Goal: Task Accomplishment & Management: Use online tool/utility

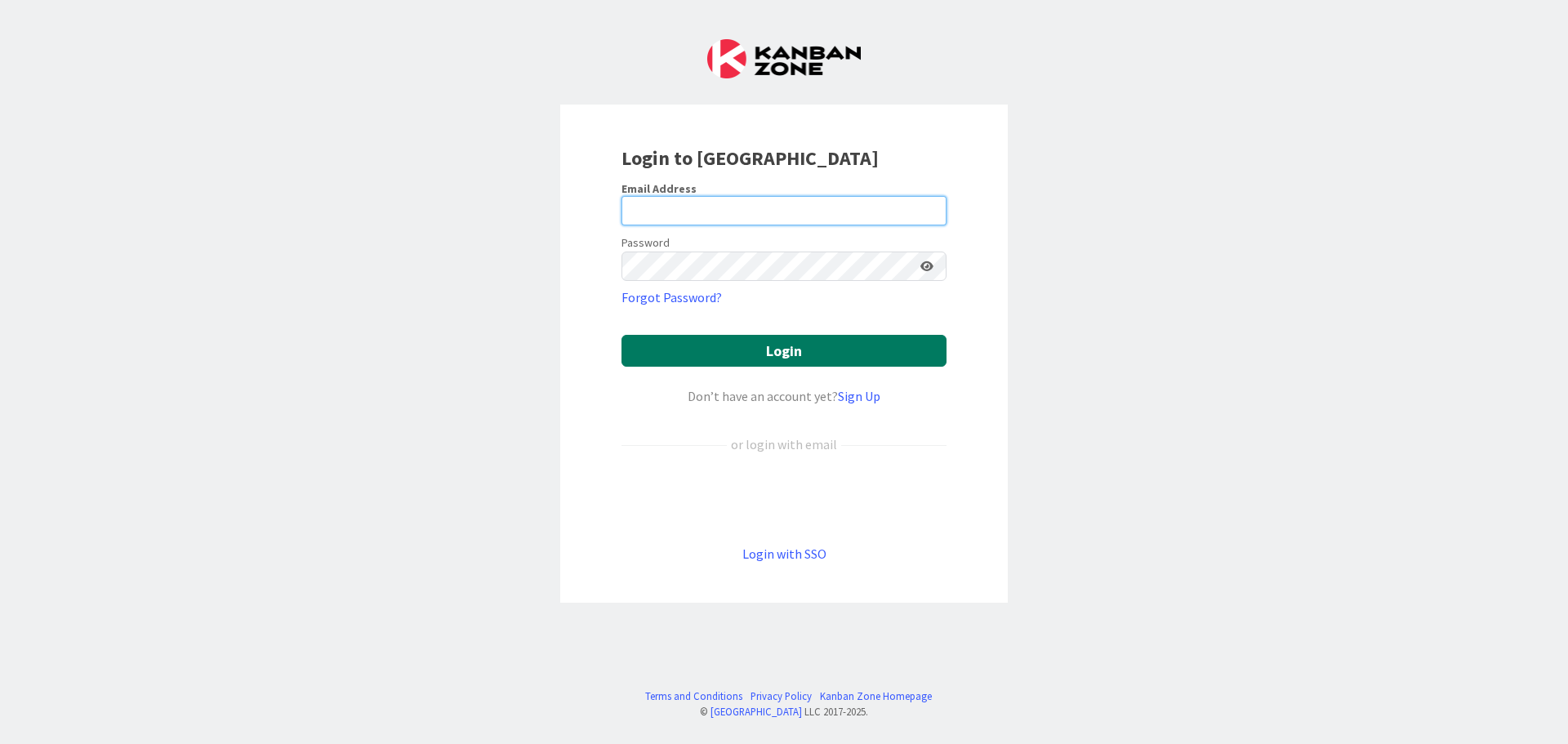
type input "[EMAIL_ADDRESS][DOMAIN_NAME]"
click at [721, 357] on button "Login" at bounding box center [784, 351] width 325 height 32
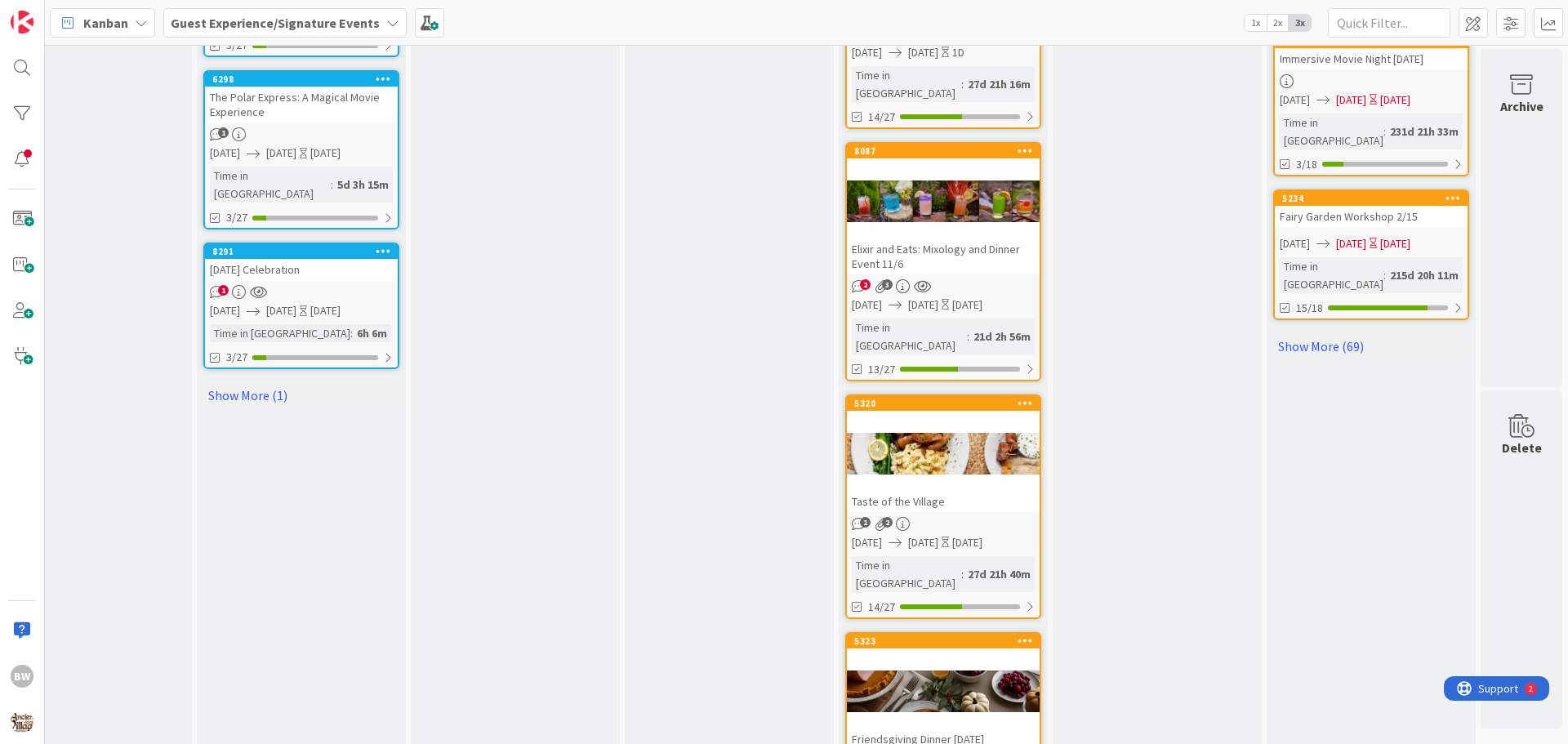
scroll to position [1810, 721]
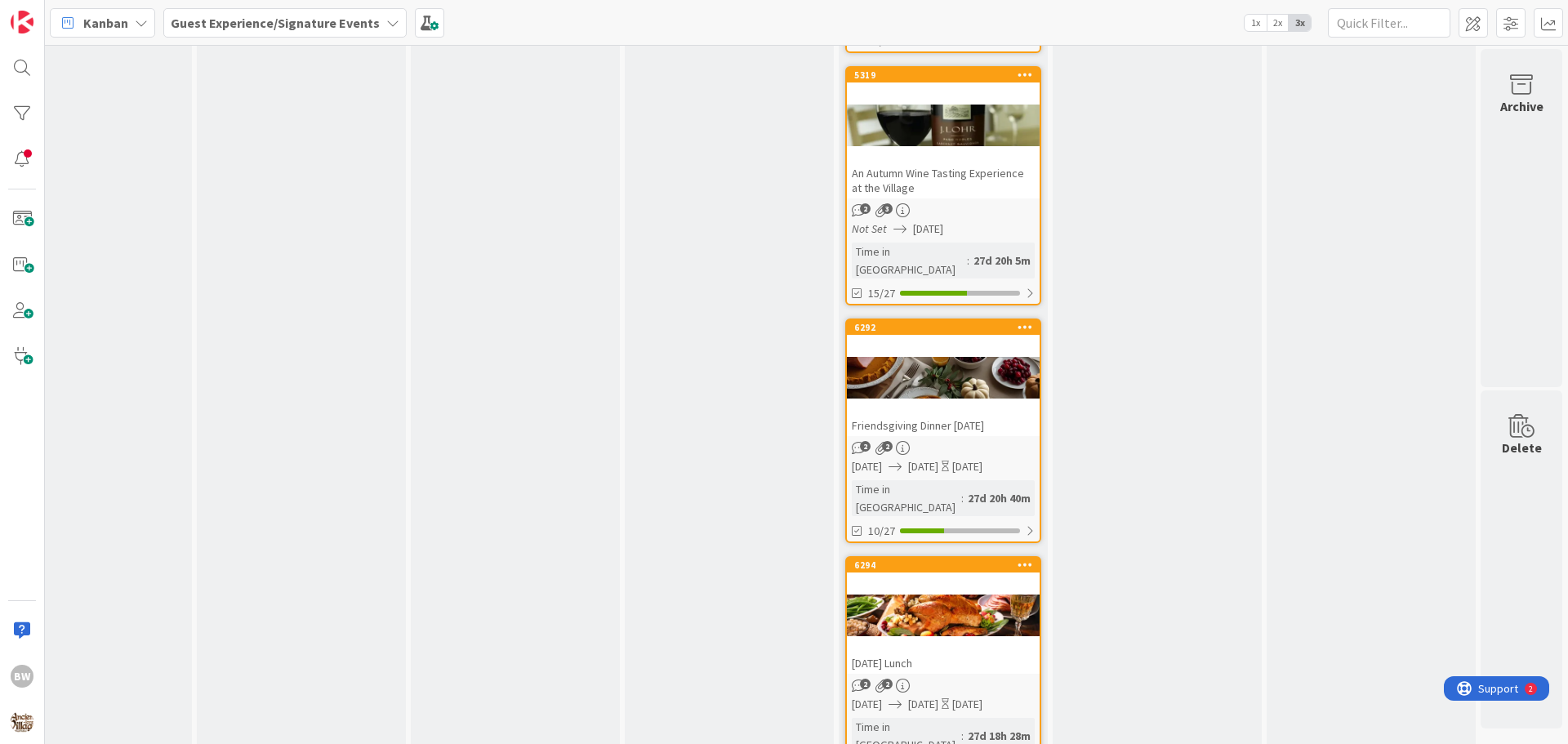
scroll to position [2483, 721]
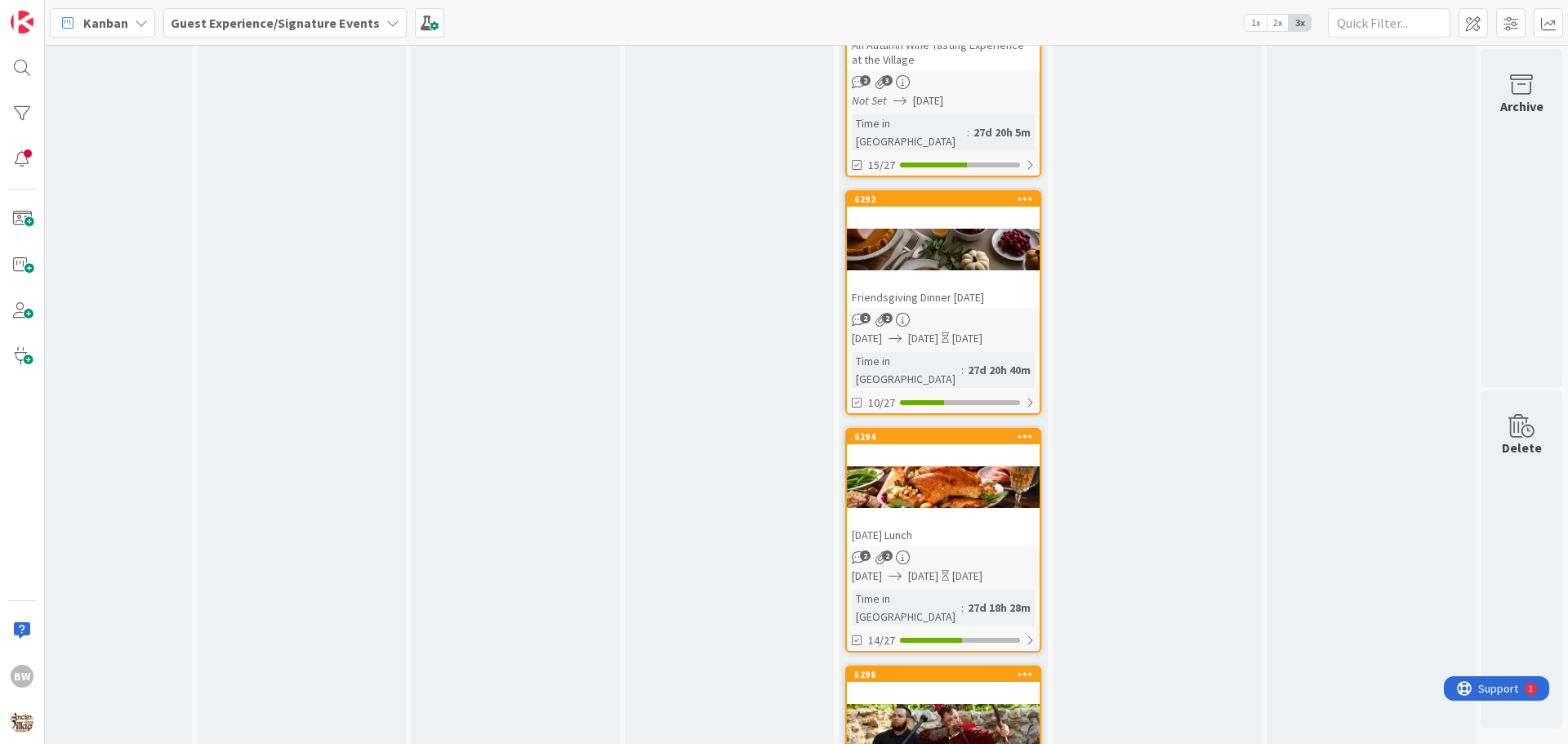
click at [386, 26] on icon at bounding box center [393, 23] width 13 height 13
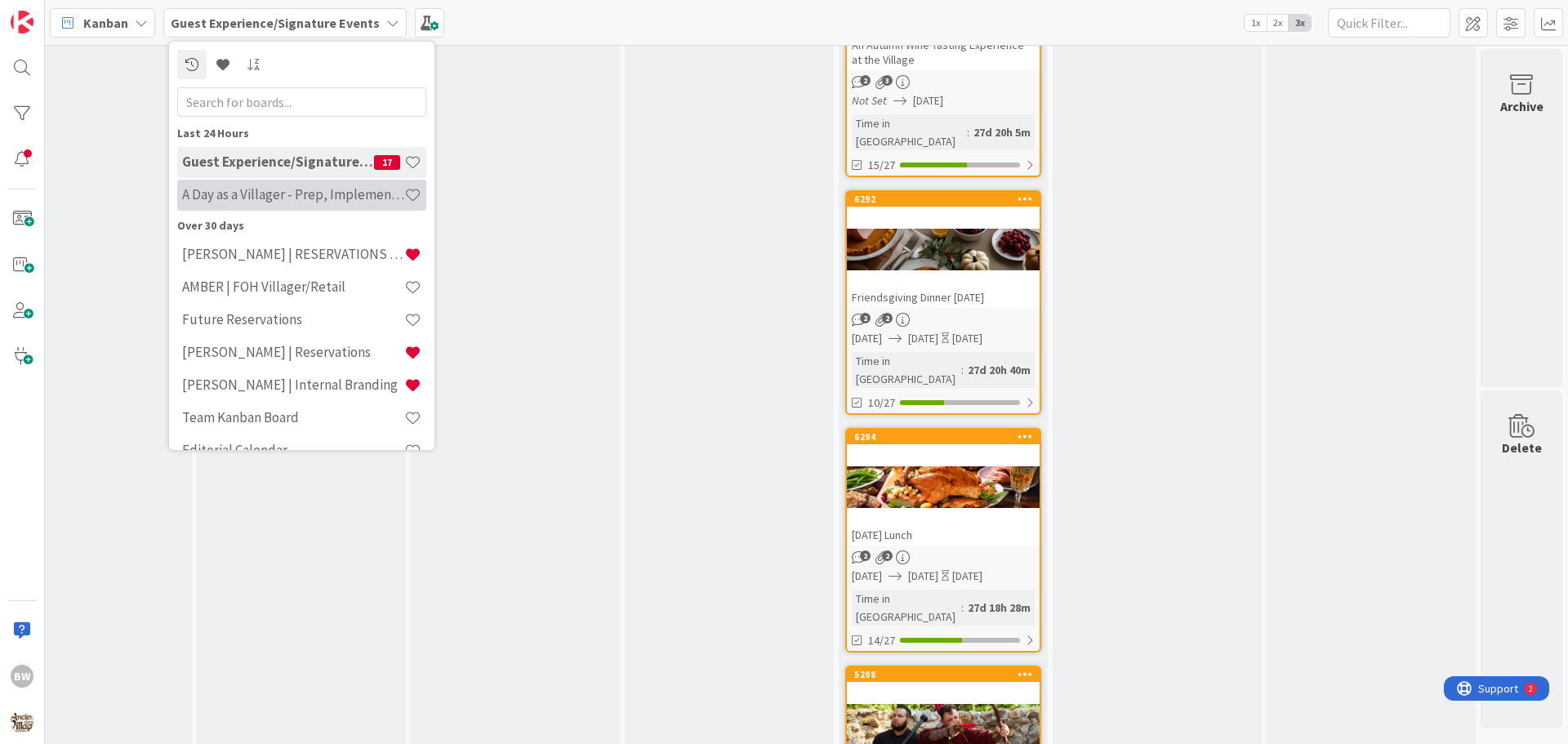
click at [300, 203] on div "A Day as a Villager - Prep, Implement and Execute" at bounding box center [302, 195] width 249 height 31
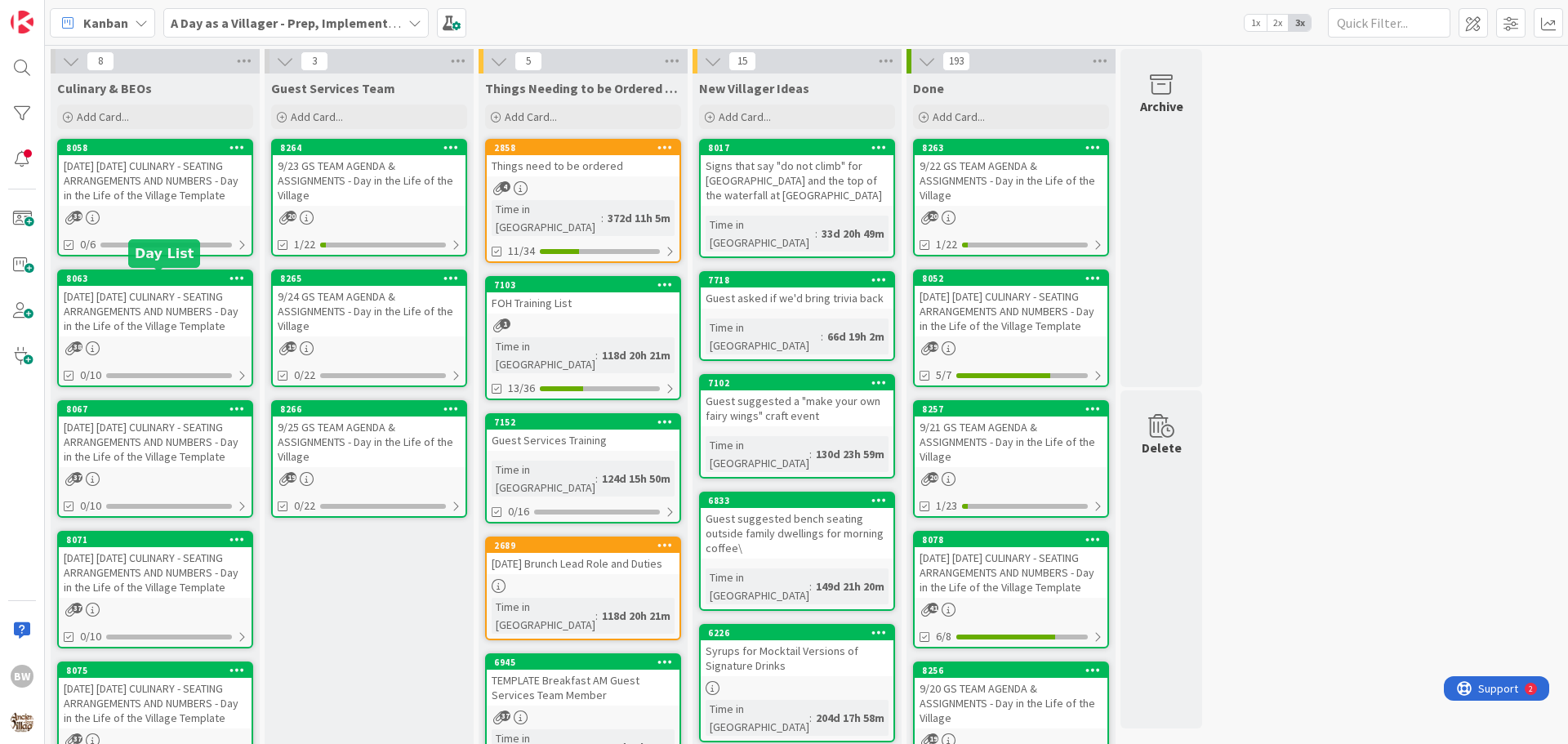
click at [154, 281] on div "8063" at bounding box center [159, 279] width 186 height 12
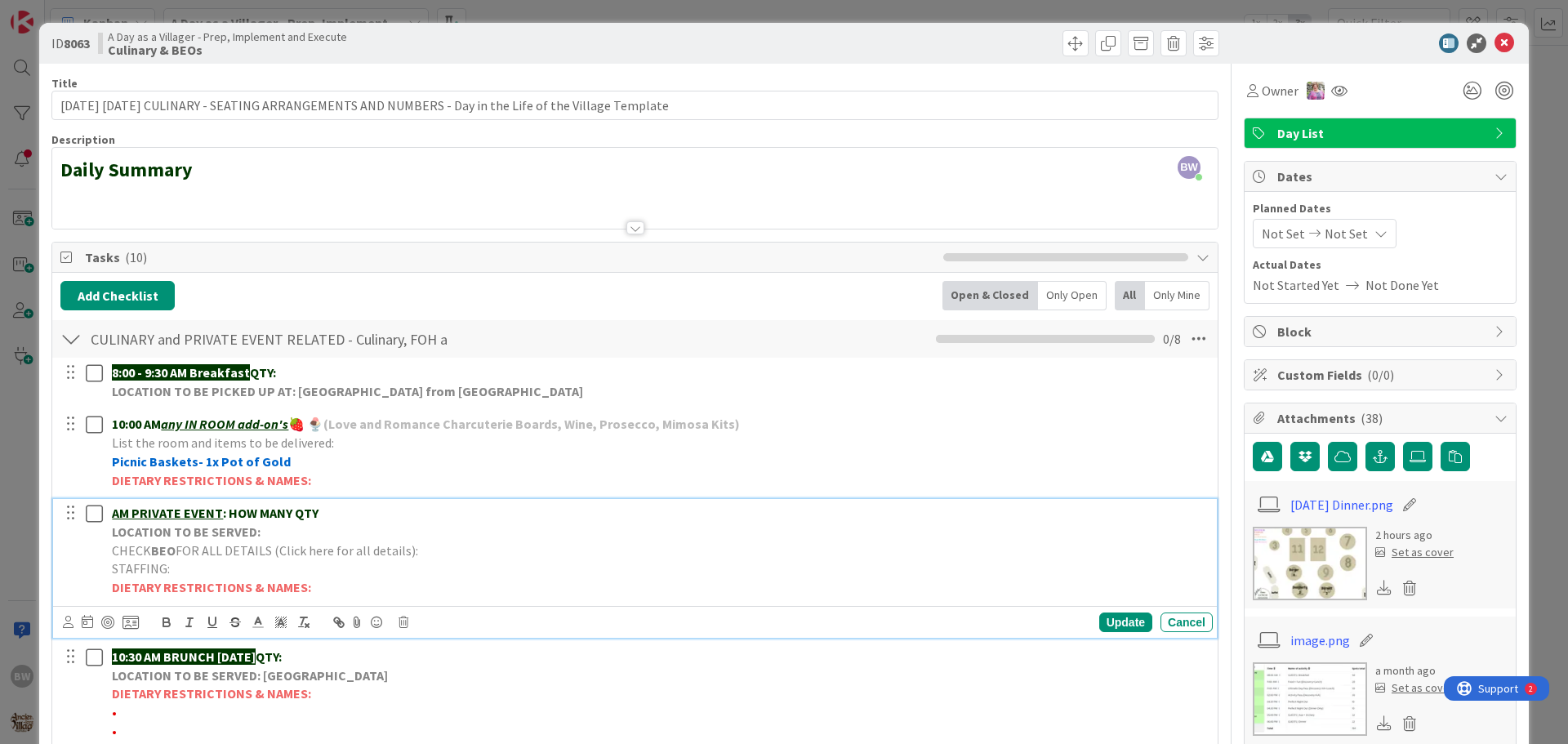
click at [213, 536] on strong "LOCATION TO BE SERVED:" at bounding box center [186, 532] width 148 height 17
click at [405, 624] on icon at bounding box center [404, 622] width 10 height 12
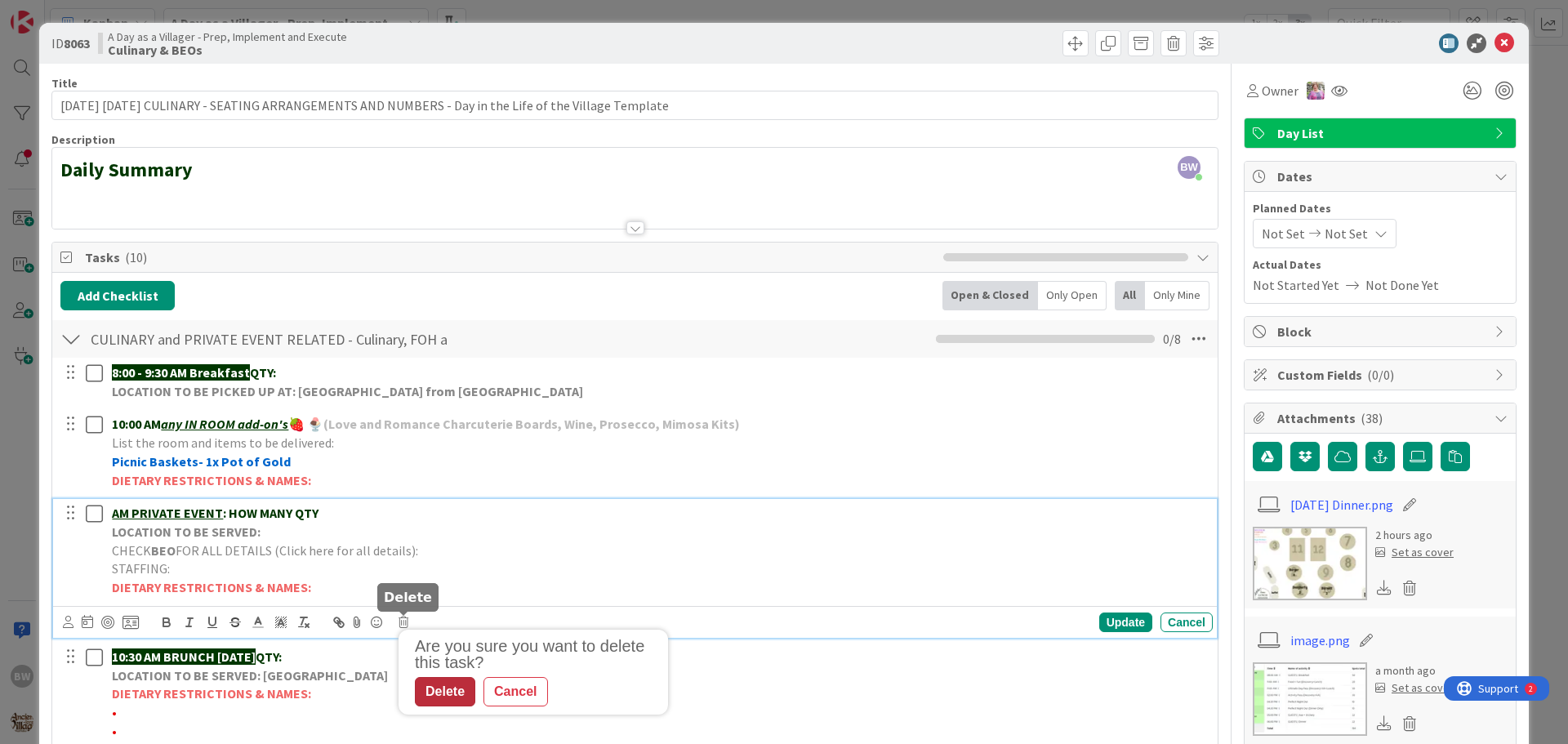
click at [439, 689] on div "Delete" at bounding box center [444, 691] width 61 height 29
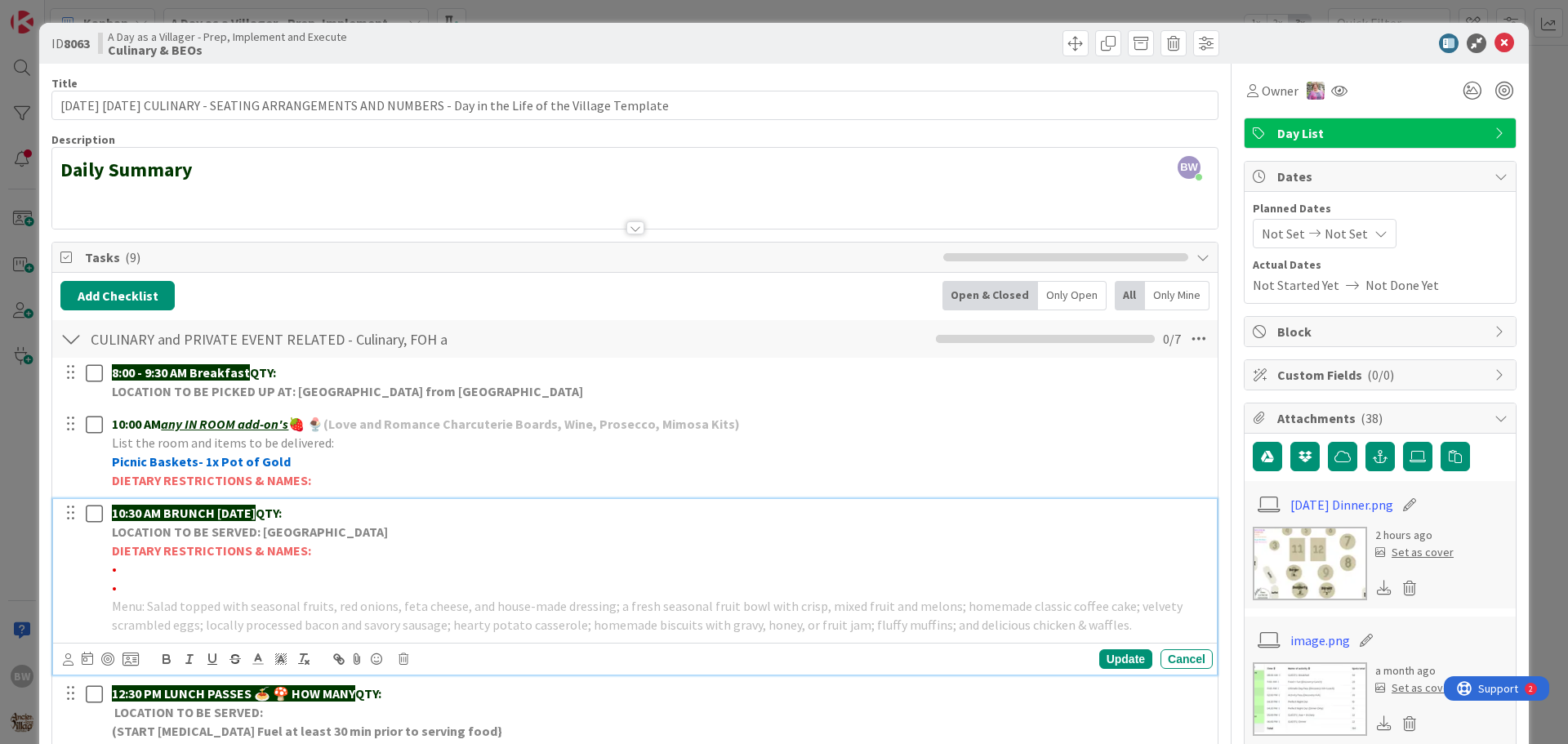
click at [189, 532] on strong "LOCATION TO BE SERVED: [GEOGRAPHIC_DATA]" at bounding box center [250, 532] width 276 height 17
click at [400, 660] on icon at bounding box center [404, 659] width 10 height 12
click at [431, 624] on div "Delete" at bounding box center [444, 628] width 61 height 29
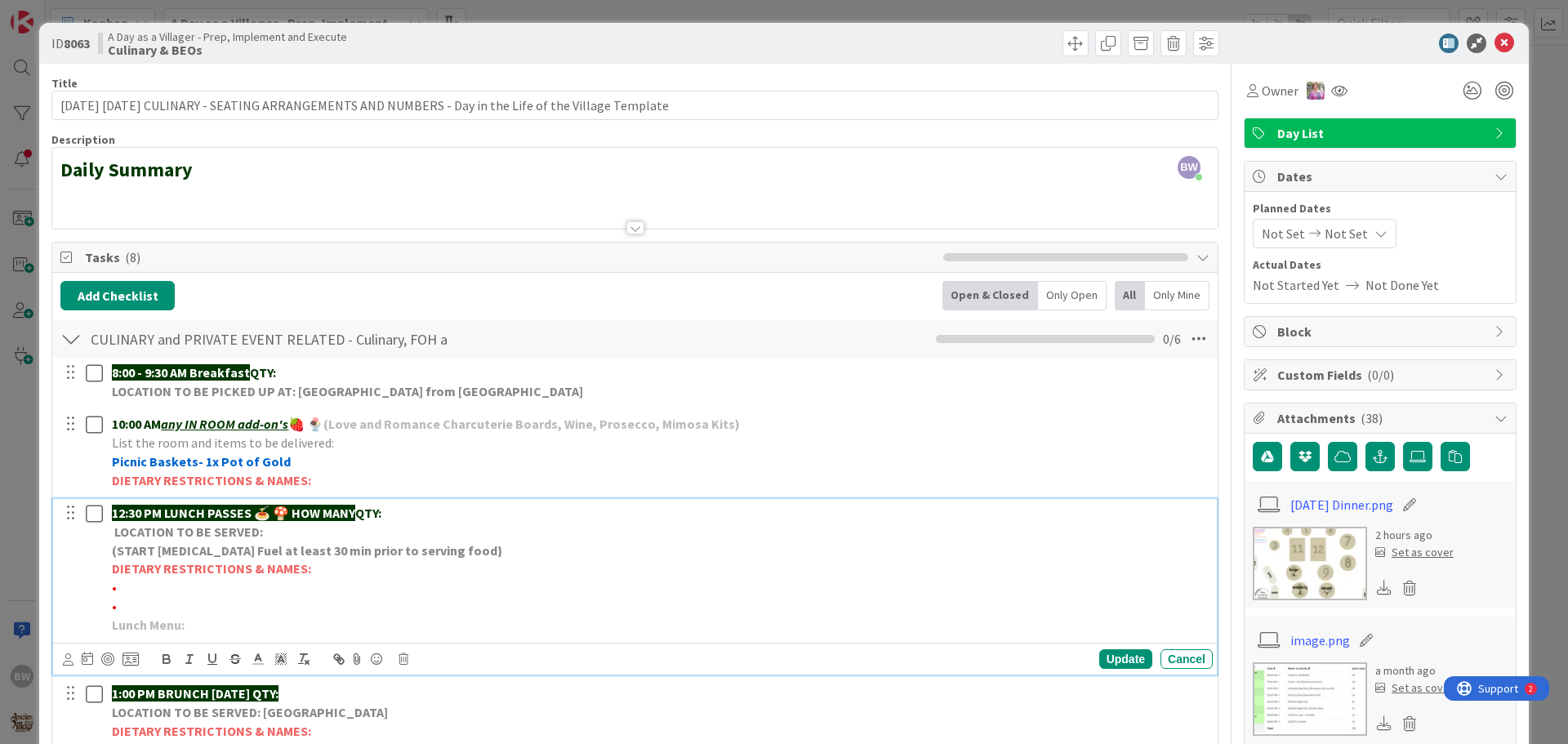
click at [240, 528] on strong "LOCATION TO BE SERVED:" at bounding box center [188, 532] width 148 height 17
click at [299, 513] on strong "12:30 PM LUNCH PASSES 🍝 🍄 HOW MANY" at bounding box center [233, 513] width 243 height 17
drag, startPoint x: 294, startPoint y: 513, endPoint x: 367, endPoint y: 509, distance: 73.1
click at [367, 509] on p "12:30 PM LUNCH PASSES 🍝 🍄 HOW MANY QTY:" at bounding box center [658, 513] width 1094 height 19
click at [367, 509] on p "12:30 PM LUNCH PASSES 🍝 🍄 QTY:" at bounding box center [658, 513] width 1094 height 19
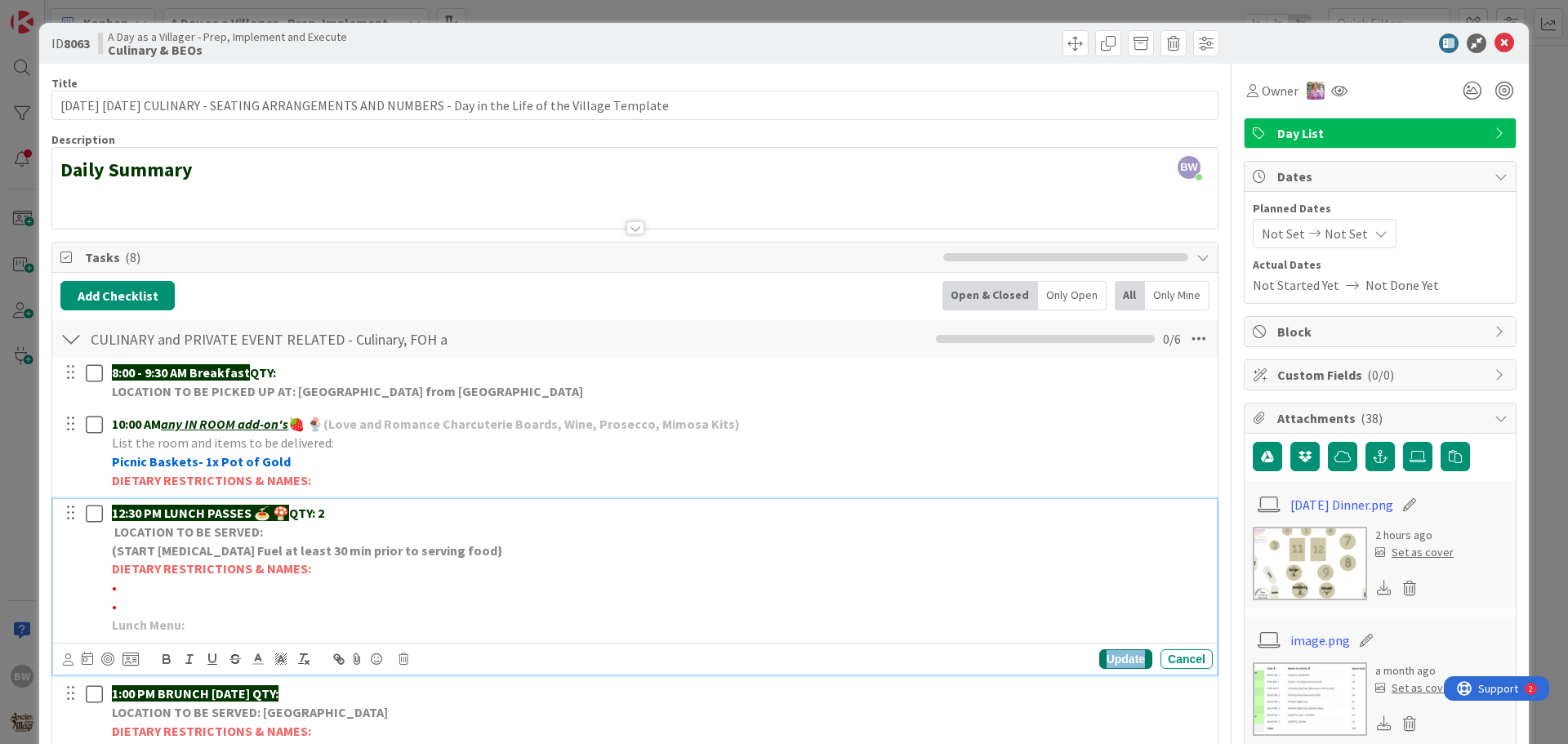
click at [1099, 654] on div "Update" at bounding box center [1125, 659] width 53 height 20
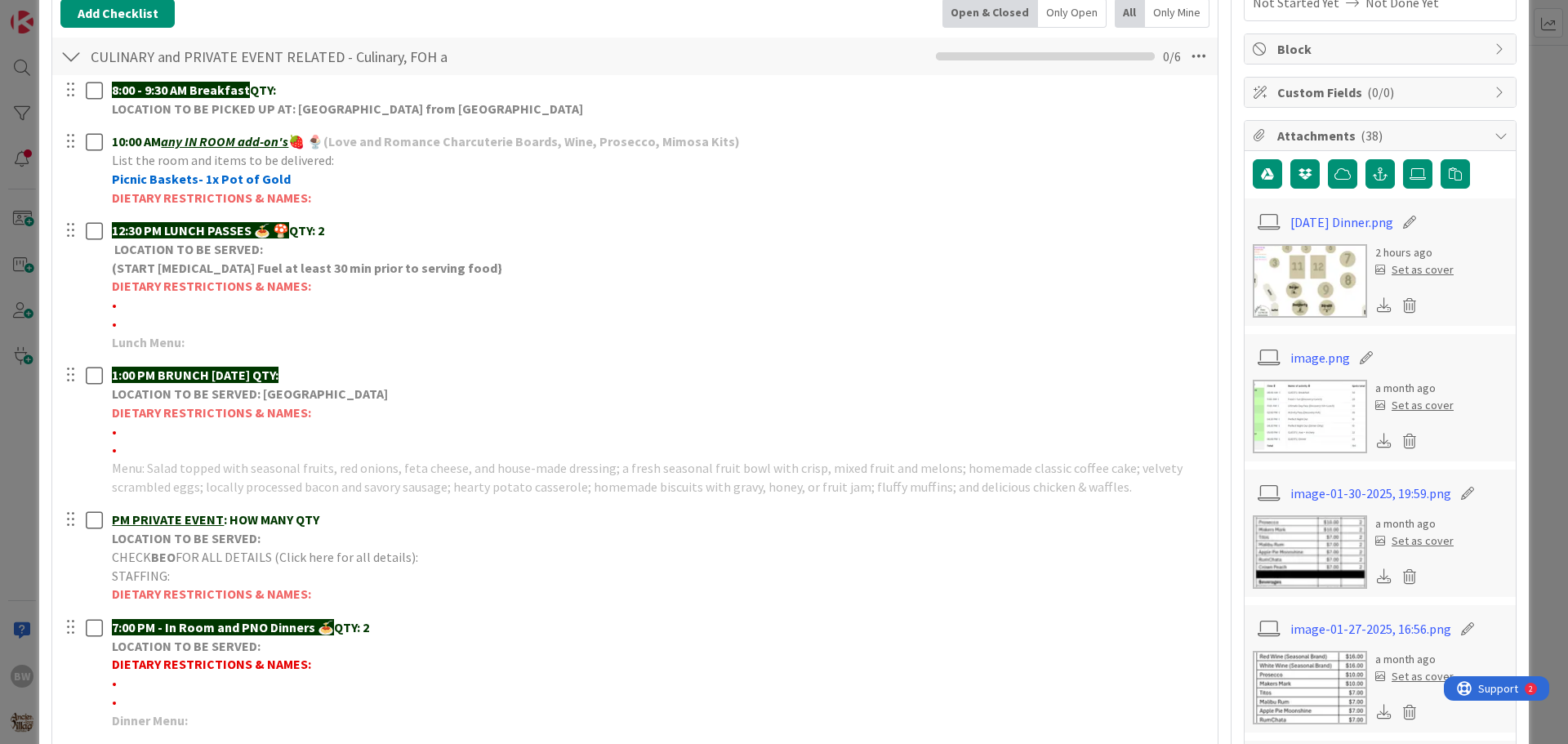
scroll to position [408, 0]
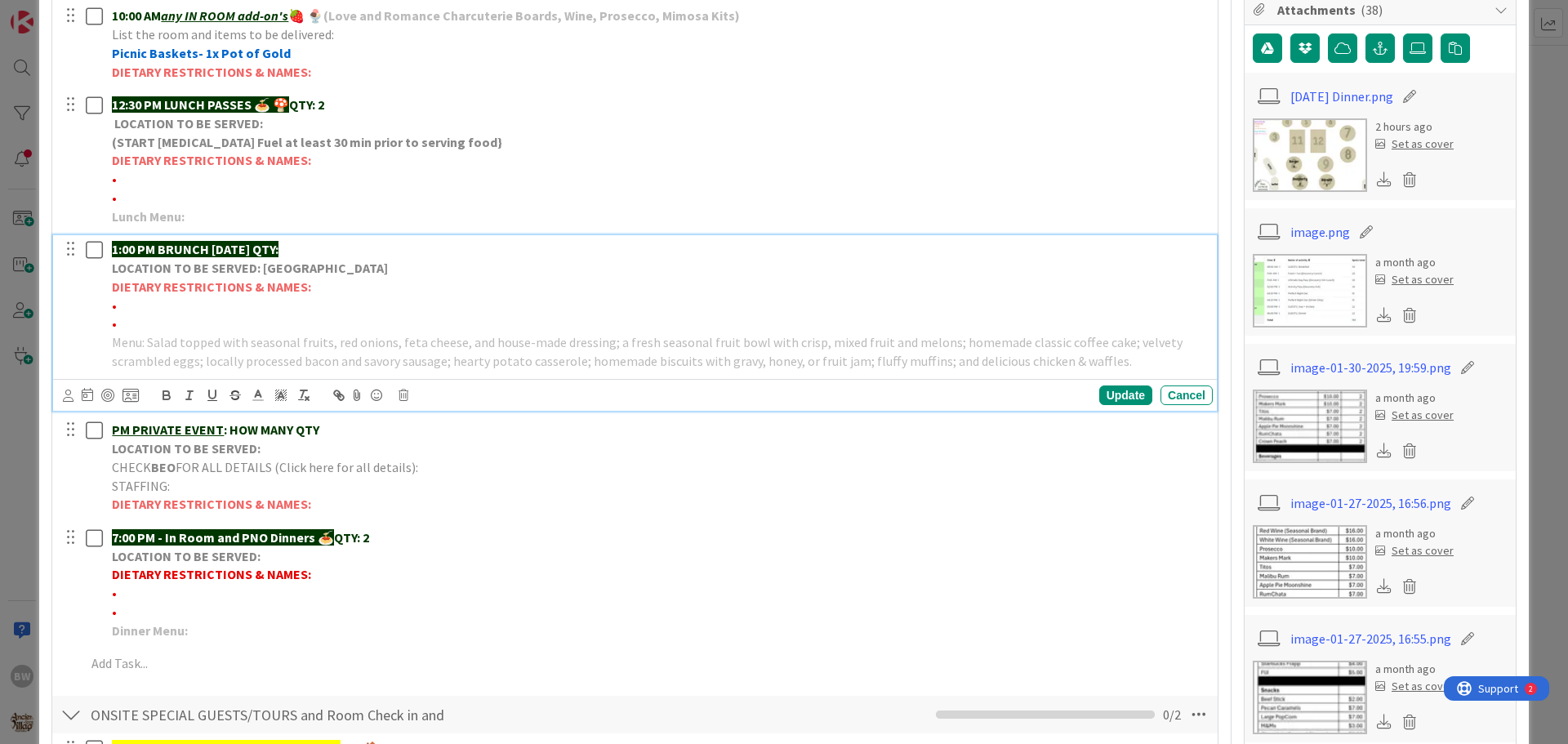
click at [255, 275] on strong "LOCATION TO BE SERVED: [GEOGRAPHIC_DATA]" at bounding box center [250, 268] width 276 height 17
click at [399, 393] on icon at bounding box center [404, 396] width 10 height 12
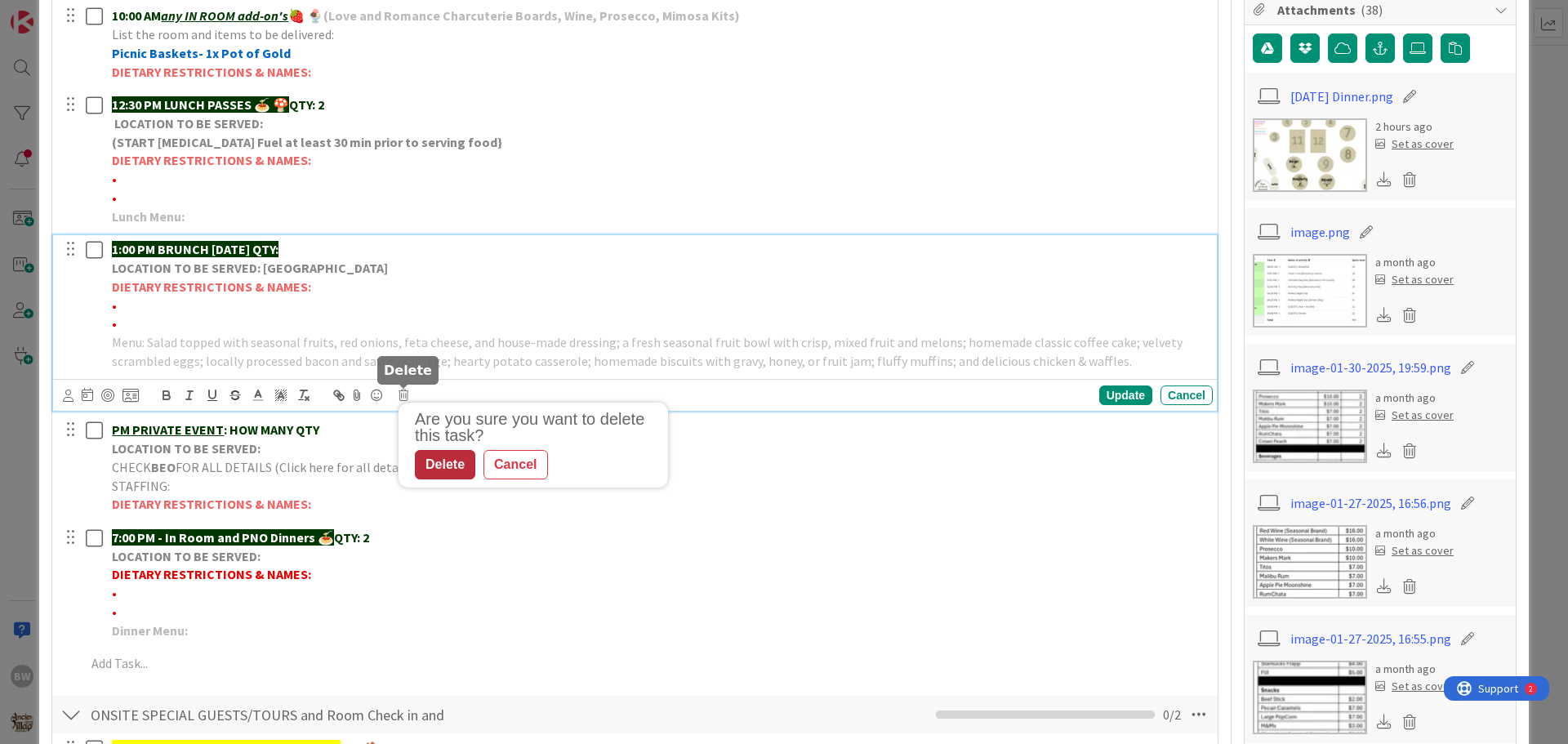
click at [430, 464] on div "Delete" at bounding box center [444, 464] width 61 height 29
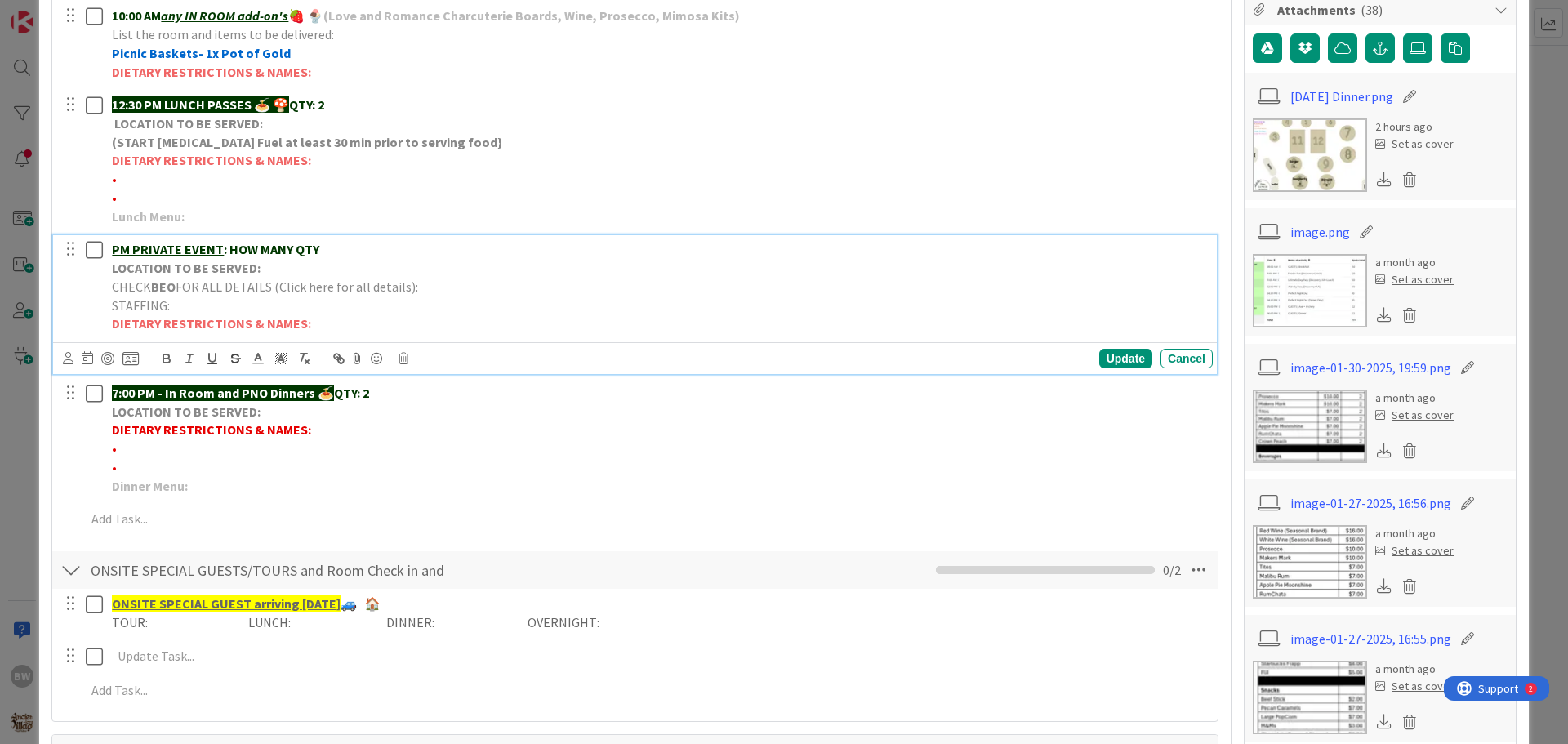
click at [220, 275] on strong "LOCATION TO BE SERVED:" at bounding box center [186, 268] width 148 height 17
click at [400, 359] on icon at bounding box center [404, 358] width 10 height 12
click at [437, 417] on div "Delete" at bounding box center [444, 427] width 61 height 29
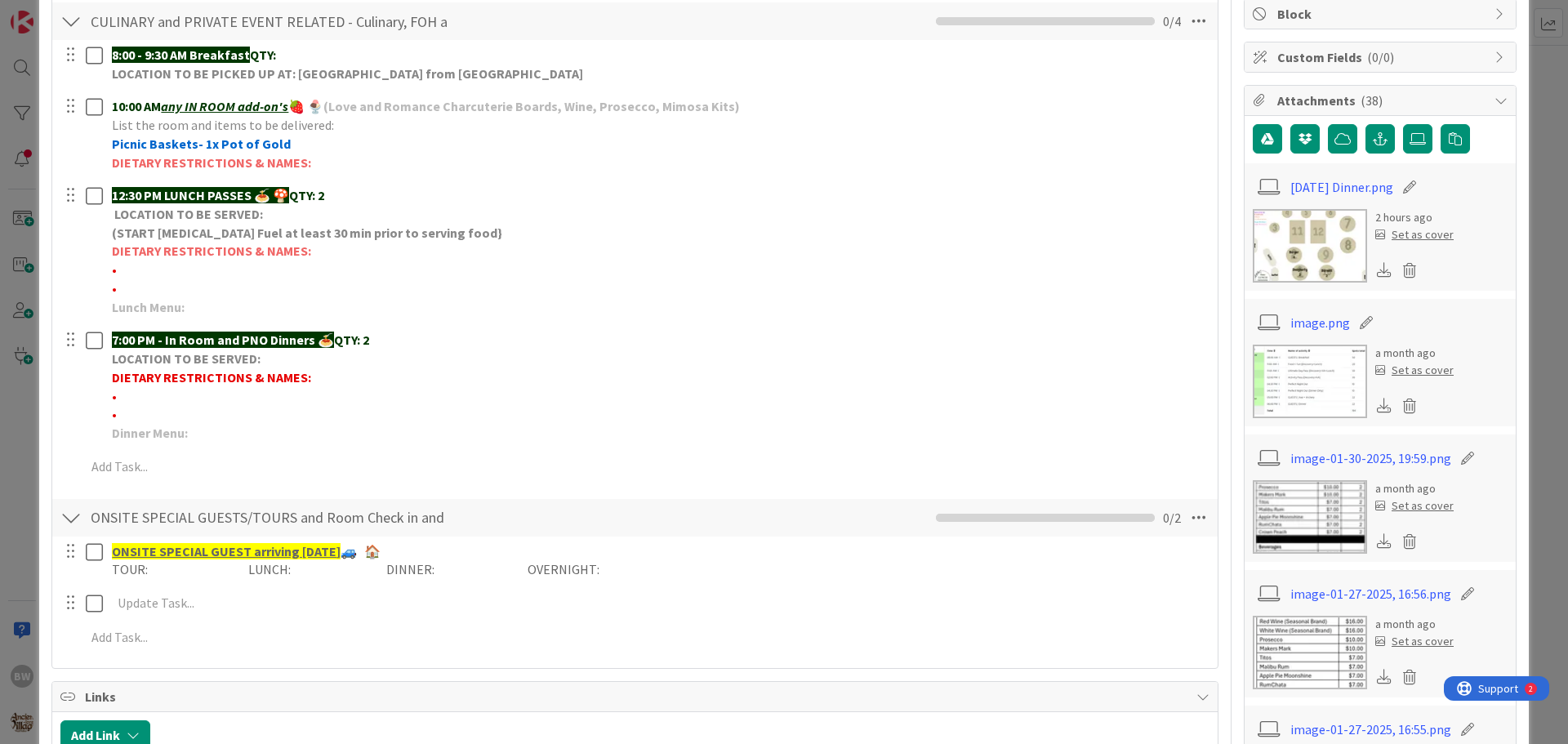
scroll to position [490, 0]
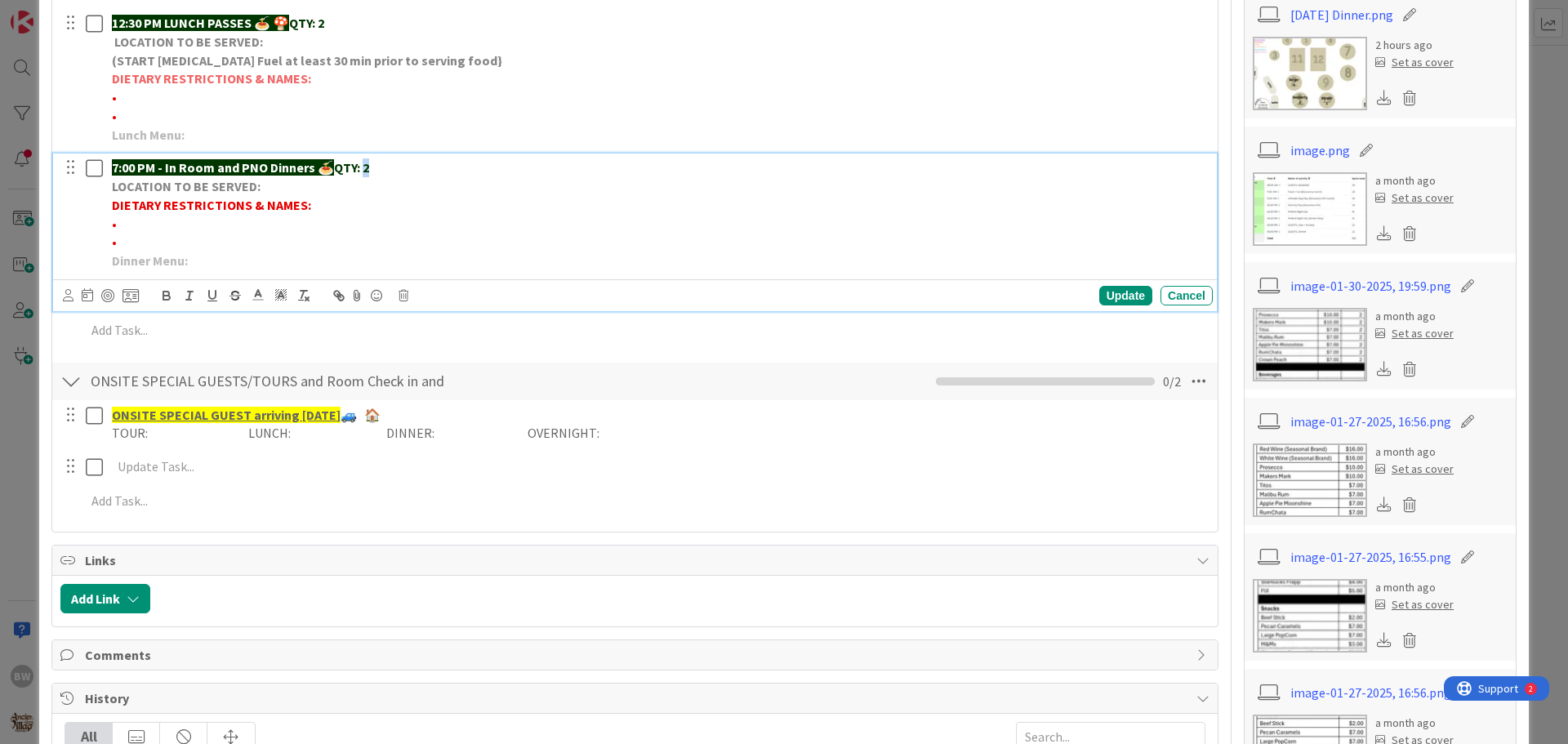
click at [368, 168] on p "7:00 PM - In Room and PNO Dinners 🍝 QTY: 2" at bounding box center [658, 168] width 1094 height 19
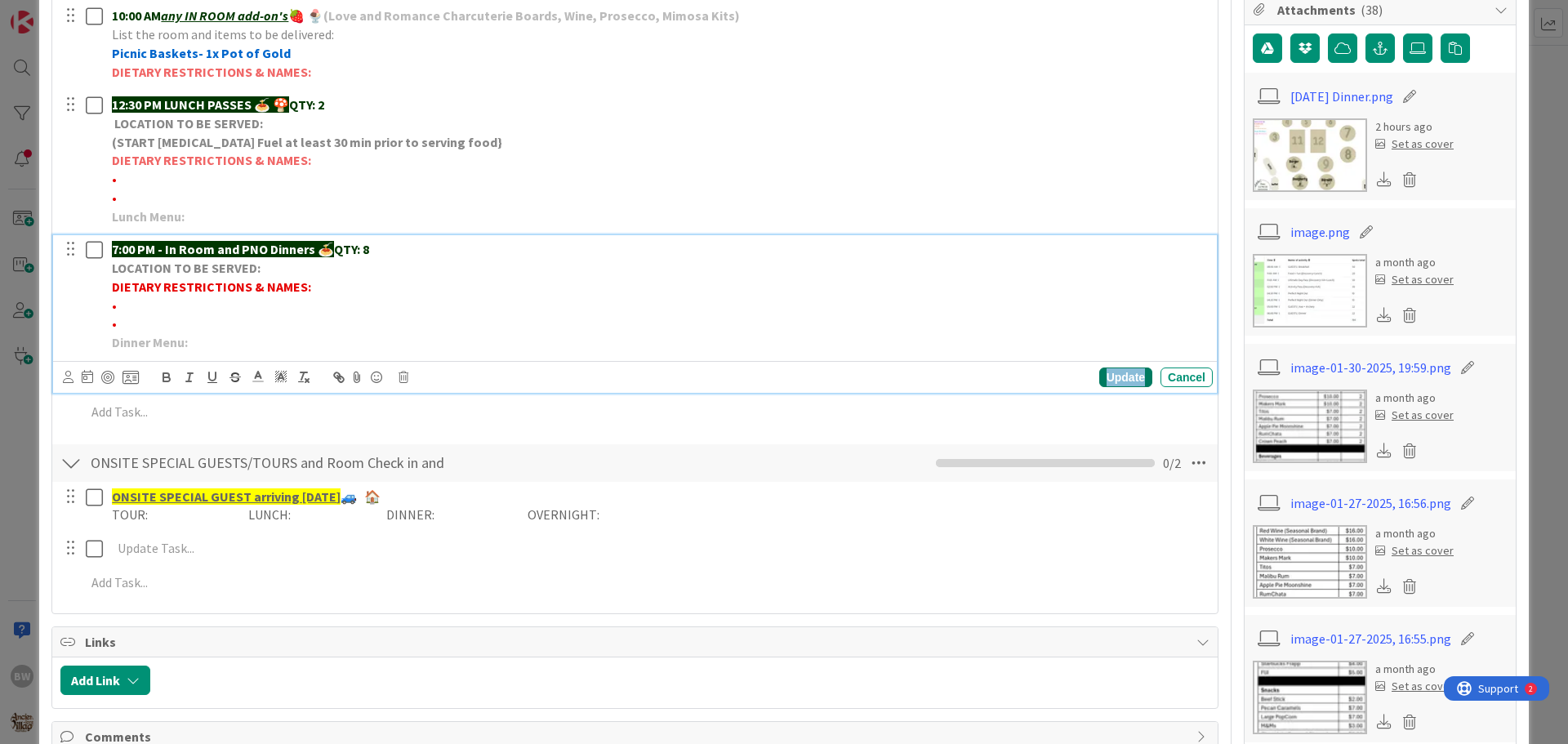
click at [1099, 372] on div "Update" at bounding box center [1125, 377] width 53 height 20
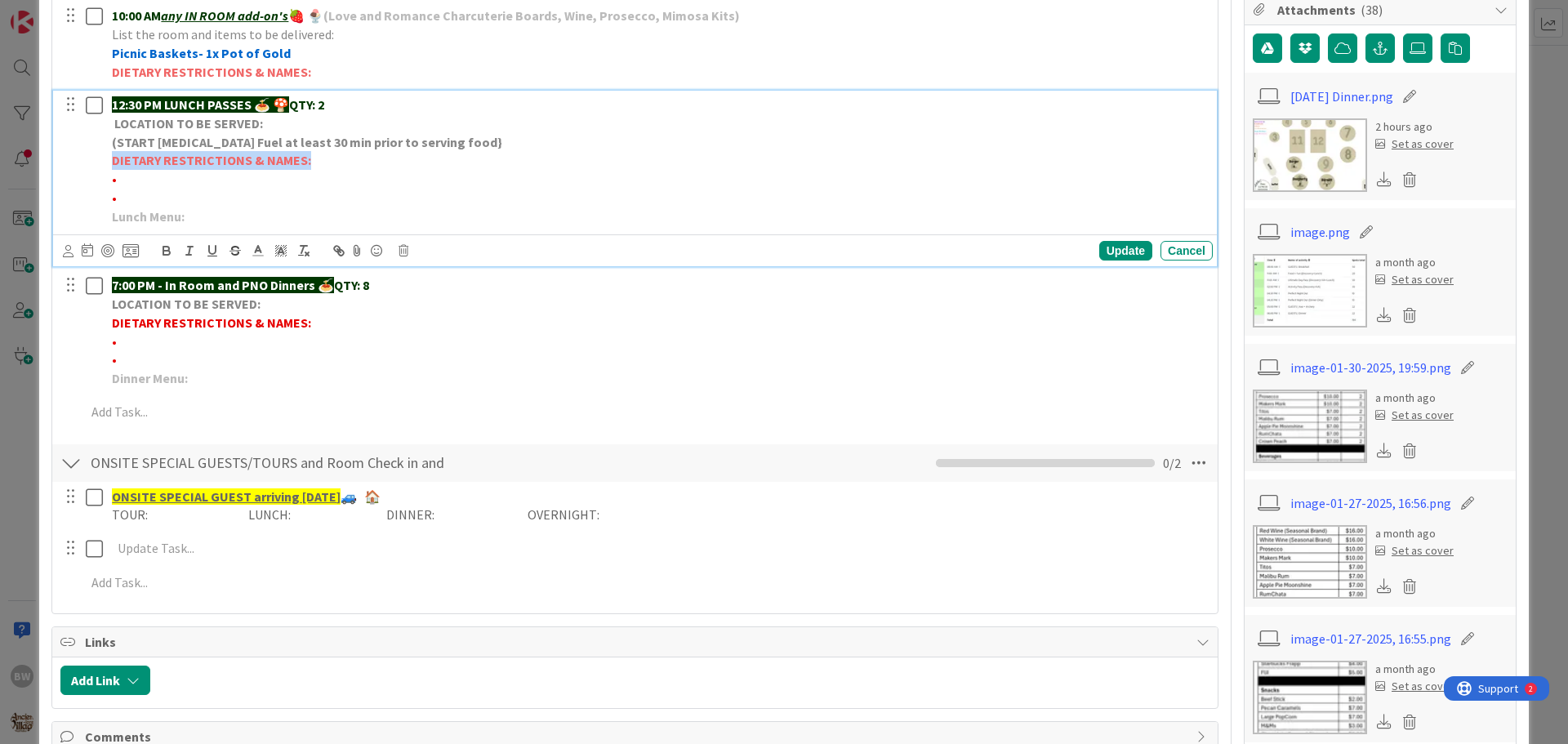
drag, startPoint x: 304, startPoint y: 163, endPoint x: 114, endPoint y: 151, distance: 190.4
click at [114, 151] on p "DIETARY RESTRICTIONS & NAMES:" at bounding box center [658, 160] width 1094 height 19
copy strong "DIETARY RESTRICTIONS & NAMES:"
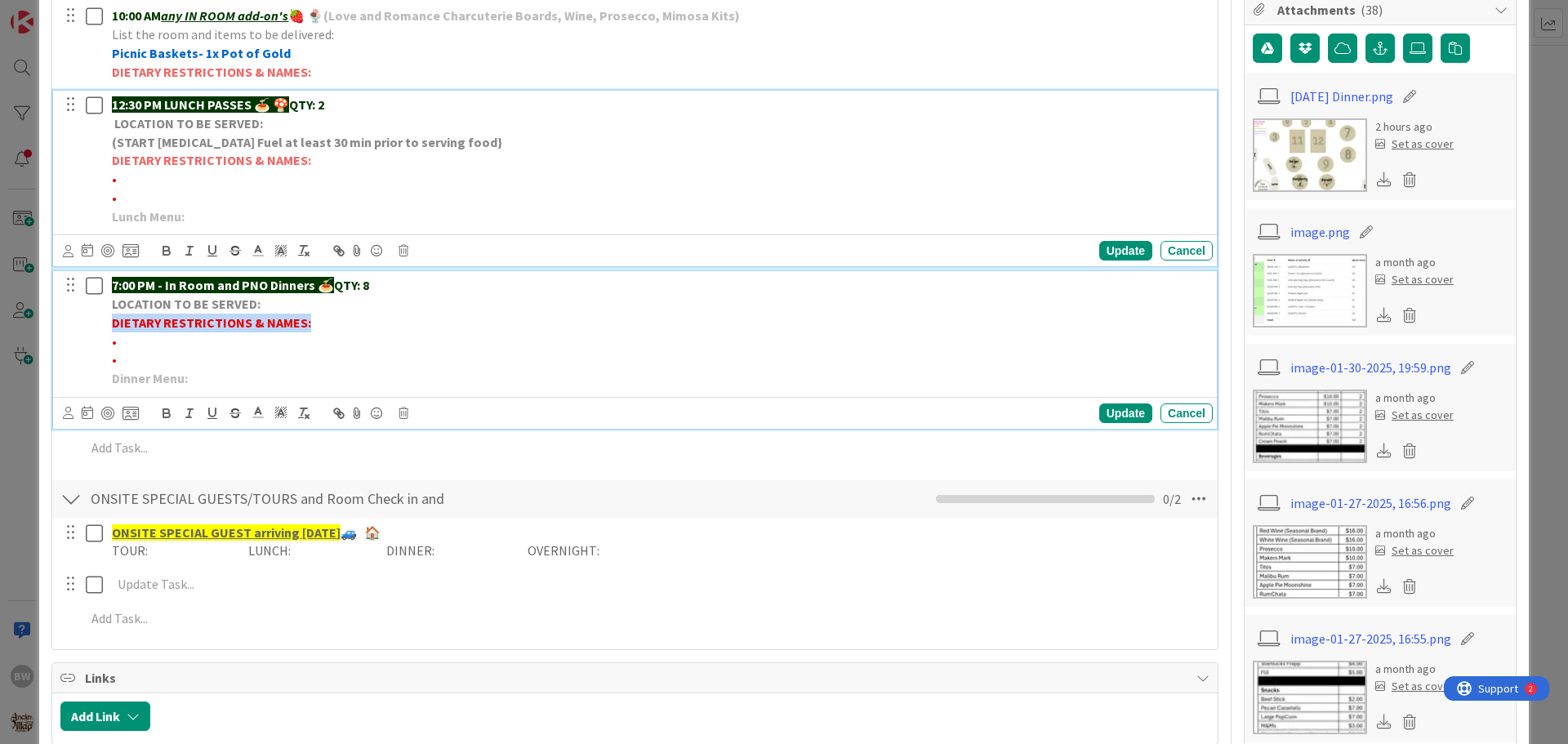
drag, startPoint x: 307, startPoint y: 324, endPoint x: 112, endPoint y: 318, distance: 195.1
click at [112, 318] on p "DIETARY RESTRICTIONS & NAMES:" at bounding box center [658, 323] width 1094 height 19
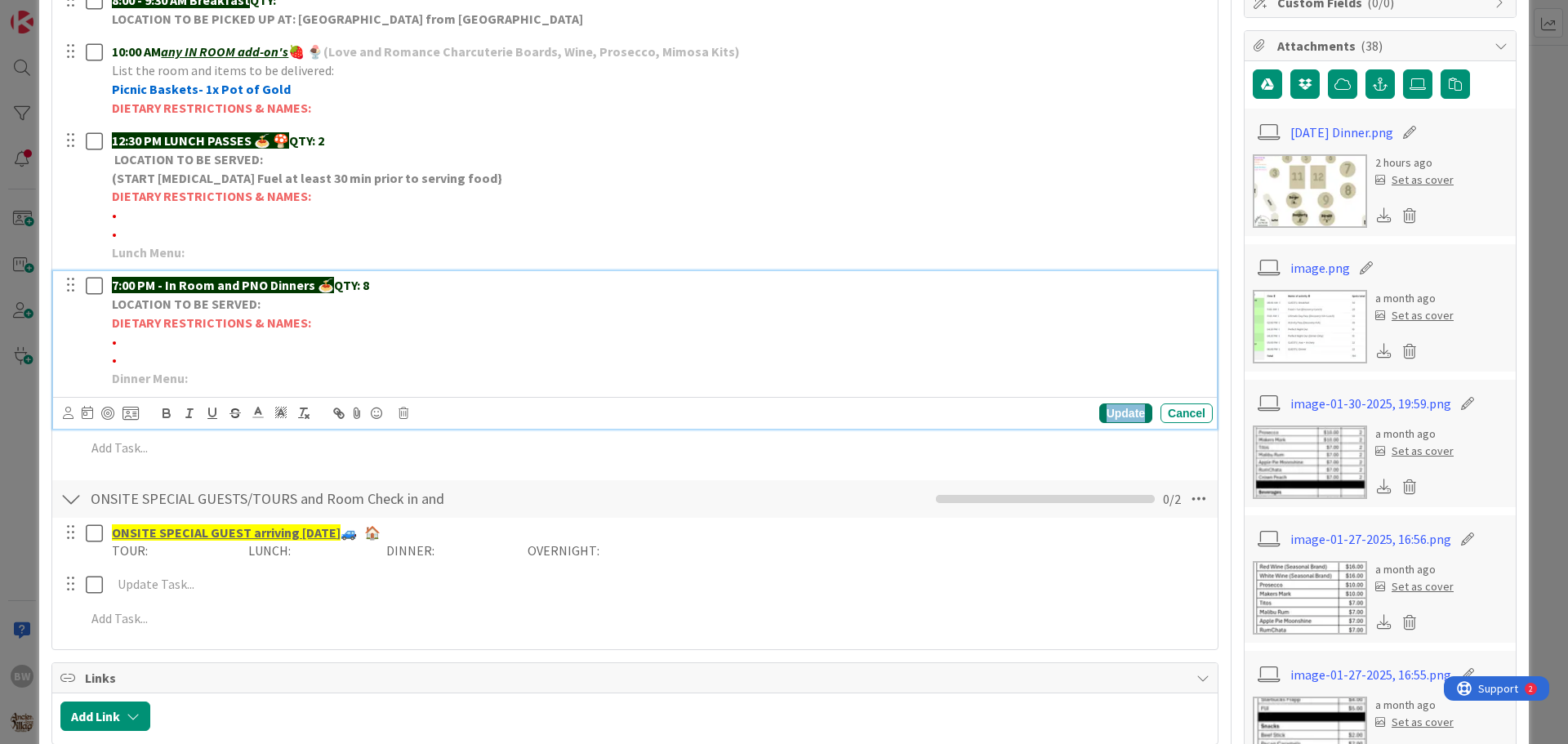
click at [1110, 406] on div "Update" at bounding box center [1125, 413] width 53 height 20
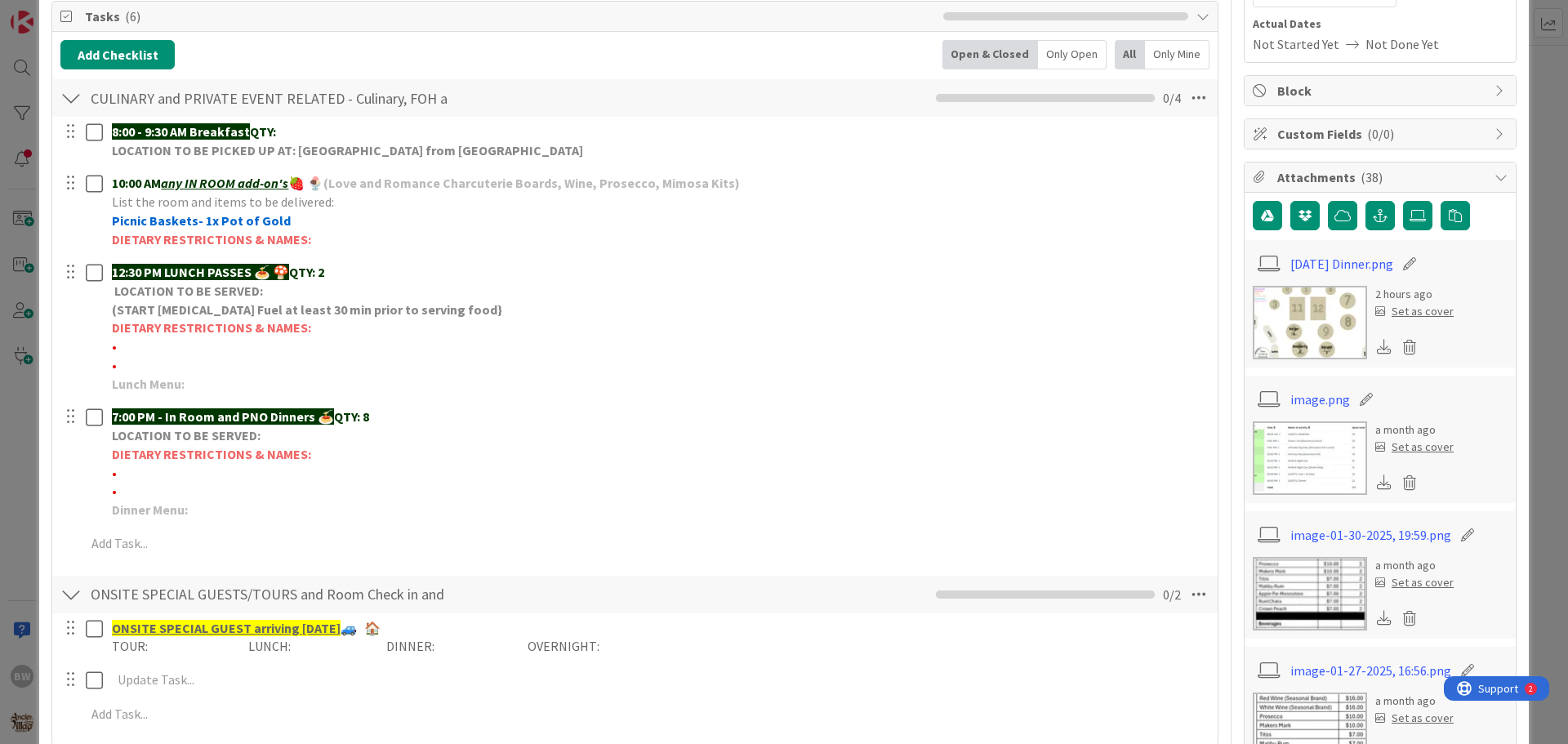
scroll to position [0, 0]
